Goal: Find contact information: Find contact information

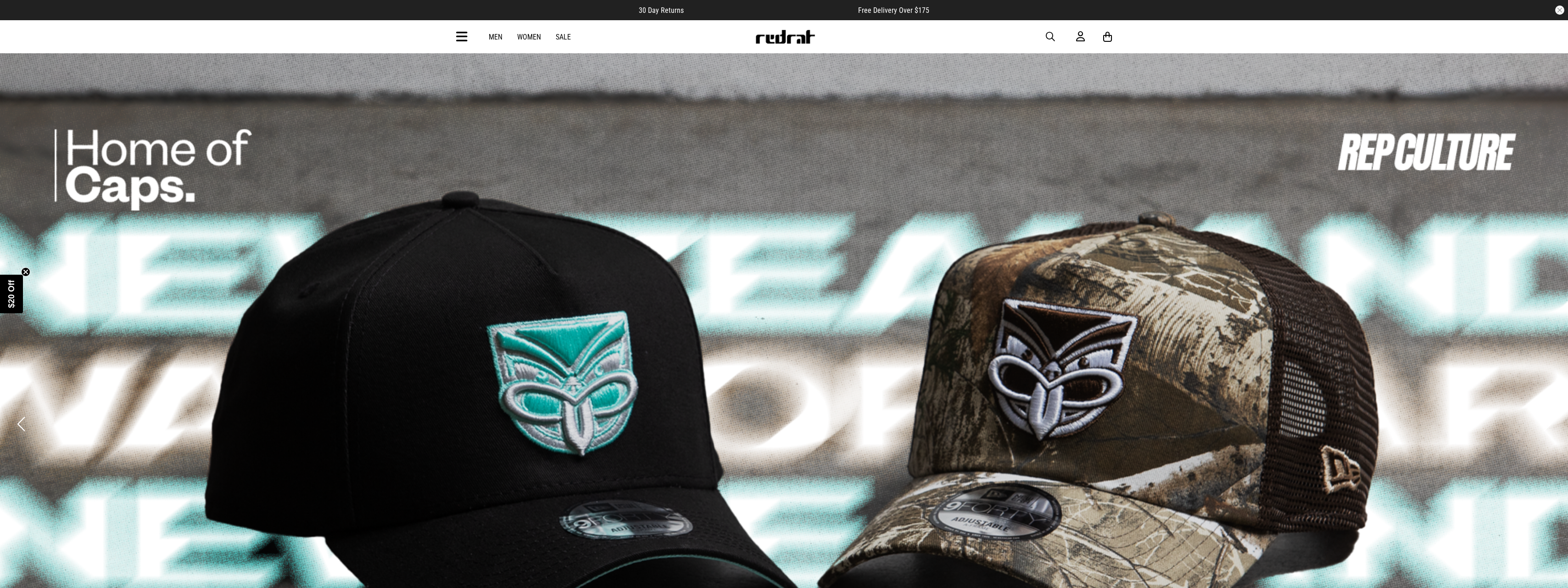
click at [24, 272] on circle "Close teaser" at bounding box center [26, 272] width 9 height 9
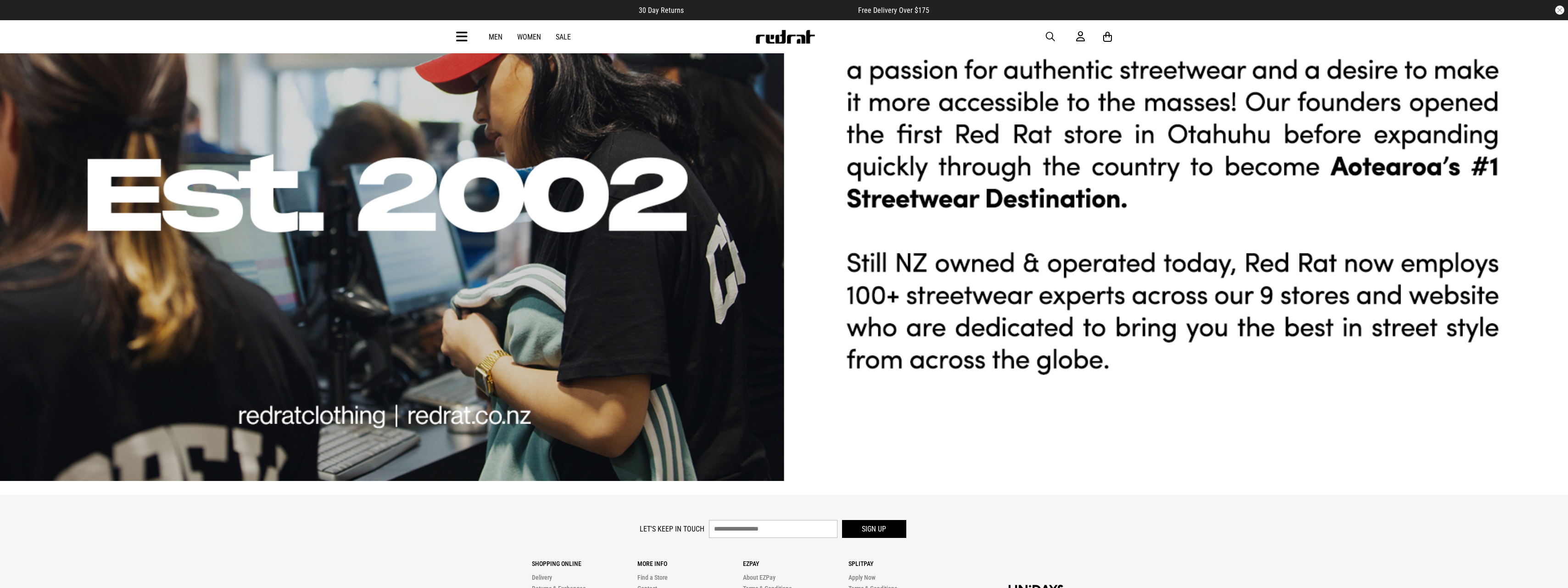
scroll to position [3134, 0]
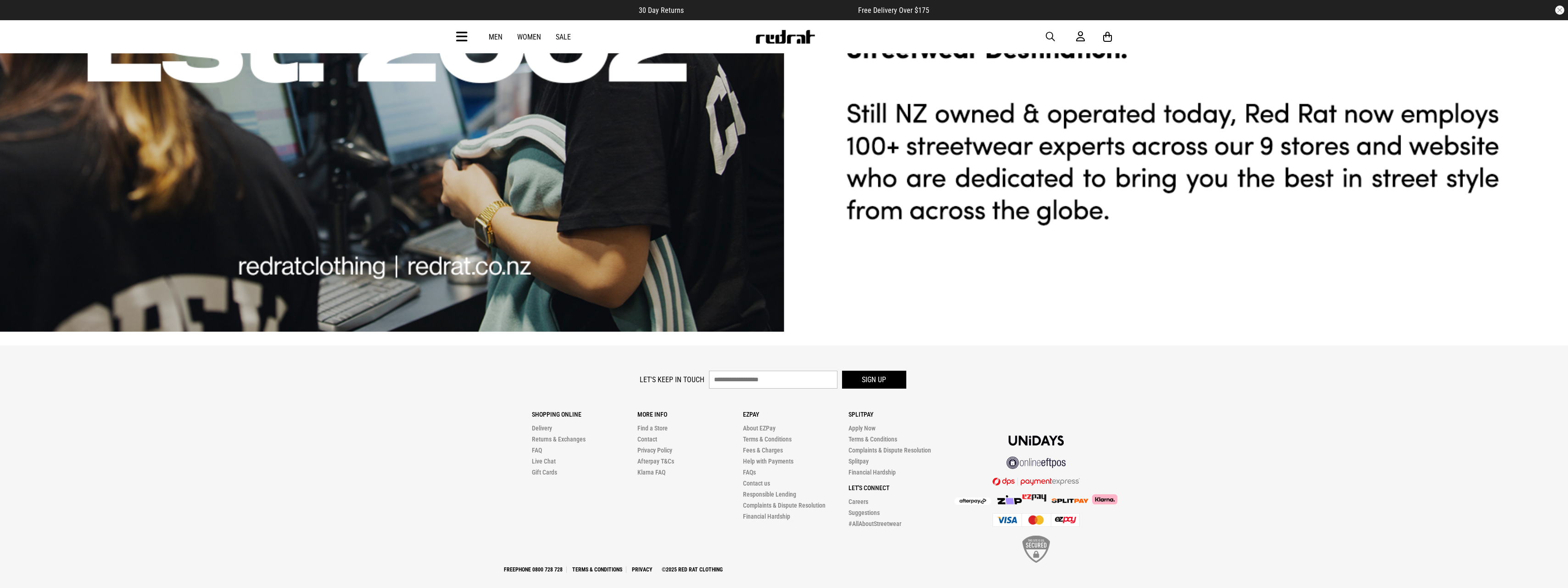
click at [660, 423] on li "Find a Store" at bounding box center [690, 428] width 105 height 11
click at [659, 424] on link "Find a Store" at bounding box center [652, 428] width 30 height 7
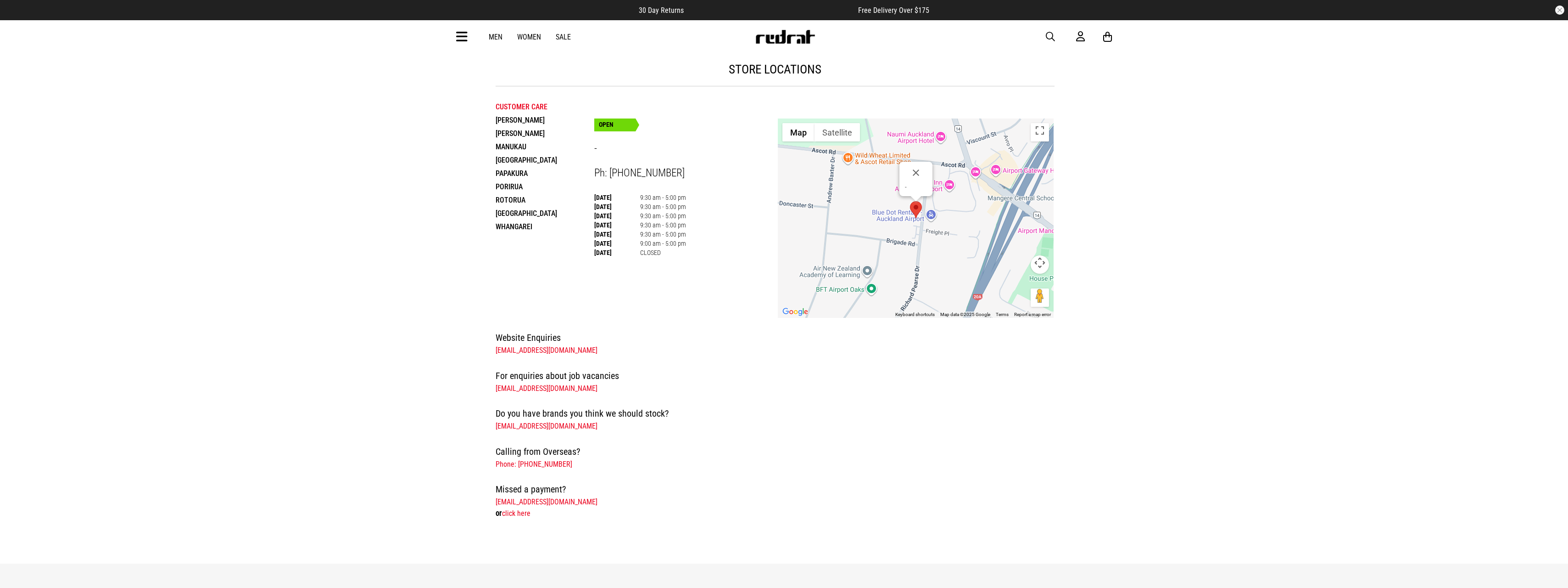
drag, startPoint x: 591, startPoint y: 425, endPoint x: 494, endPoint y: 428, distance: 97.0
click at [494, 428] on div "Website Enquiries [EMAIL_ADDRESS][DOMAIN_NAME] For enquiries about job vacancie…" at bounding box center [775, 424] width 574 height 189
copy link "[EMAIL_ADDRESS][DOMAIN_NAME]"
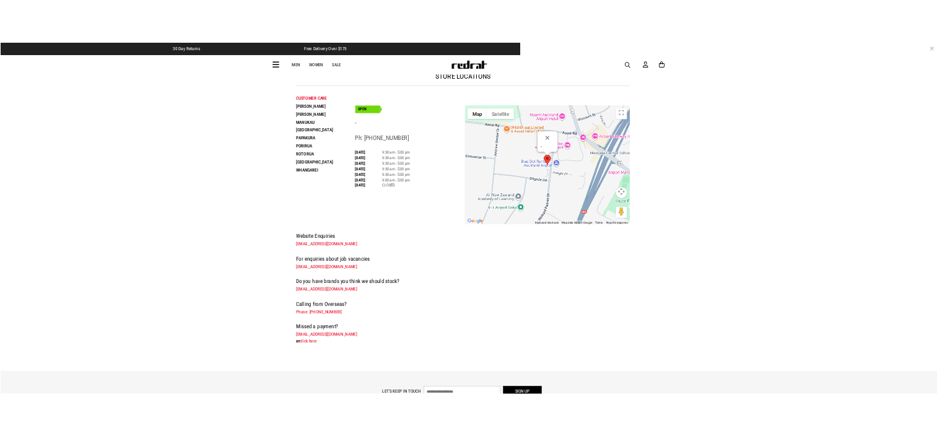
scroll to position [19, 0]
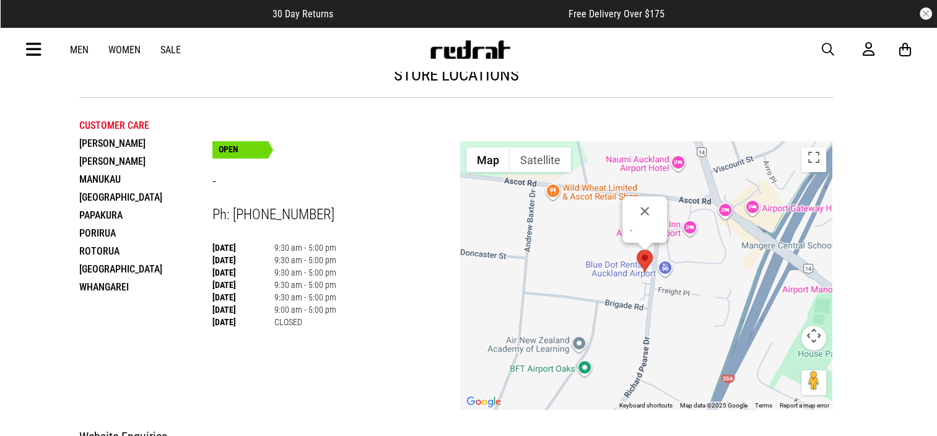
drag, startPoint x: 381, startPoint y: 228, endPoint x: 499, endPoint y: 224, distance: 118.3
click at [499, 225] on div "-" at bounding box center [646, 275] width 372 height 269
